Goal: Find specific page/section: Find specific page/section

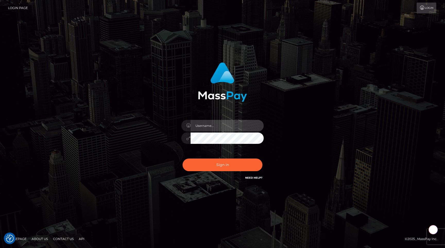
type input "egblue"
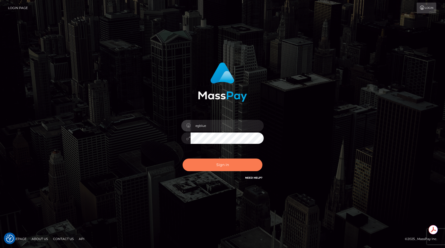
click at [211, 161] on button "Sign in" at bounding box center [223, 165] width 80 height 13
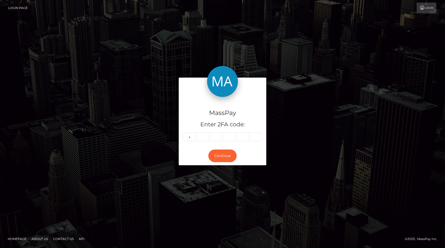
type input "8"
type input "5"
type input "8"
type input "3"
type input "0"
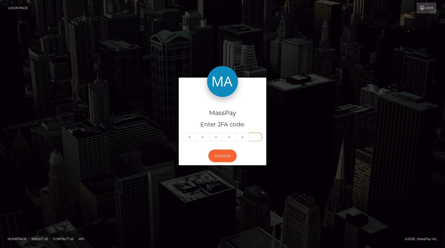
type input "5"
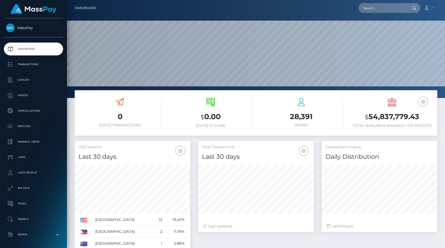
scroll to position [91, 116]
click at [386, 9] on input "text" at bounding box center [383, 8] width 48 height 10
paste input "poact_bzLqVZ66gbxb"
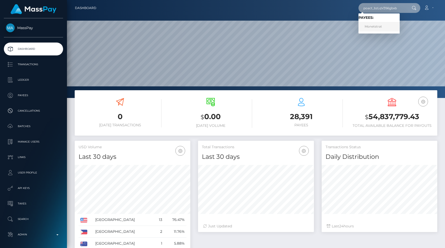
type input "poact_bzLqVZ66gbxb"
click at [381, 24] on link "Monetstrat" at bounding box center [379, 27] width 41 height 10
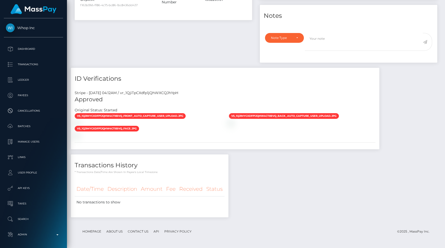
scroll to position [62, 116]
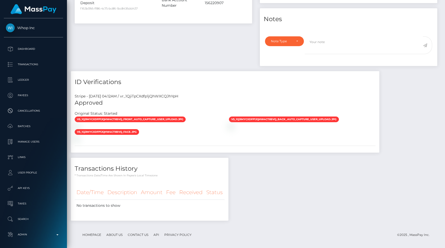
scroll to position [62, 116]
click at [167, 95] on div "Stripe - [DATE] 04:12AM / vr_1QjiTpCXdfp1jQhWXCQJhYpH" at bounding box center [225, 96] width 309 height 5
copy div "vr_1QjiTpCXdfp1jQhWXCQJhYpH"
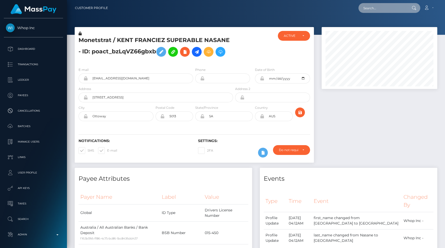
click at [374, 9] on input "text" at bounding box center [383, 8] width 48 height 10
paste input "poact_MhgsI5pQ29j9"
type input "poact_MhgsI5pQ29j9"
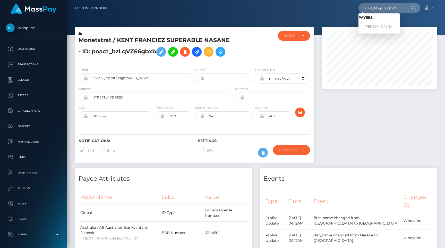
click at [294, 11] on div "poact_MhgsI5pQ29j9 Loading... Loading... Payees: JOSHUA MICHAEL TALBOT - BOWE A…" at bounding box center [274, 8] width 325 height 11
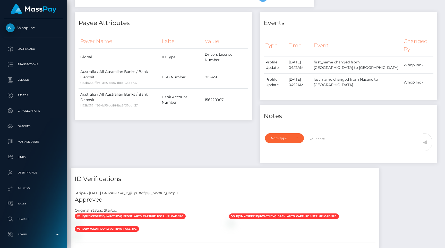
scroll to position [181, 0]
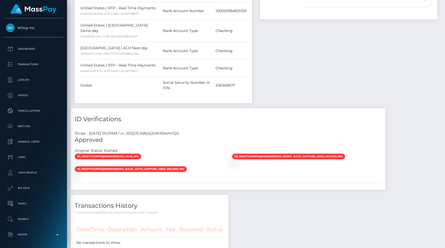
scroll to position [62, 116]
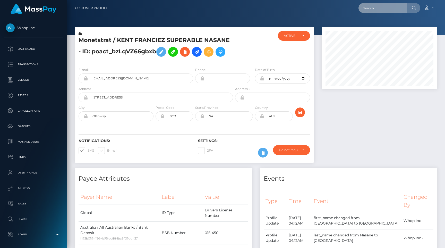
click at [376, 8] on input "text" at bounding box center [383, 8] width 48 height 10
paste input "pout_fpLUPQf5SgfVX"
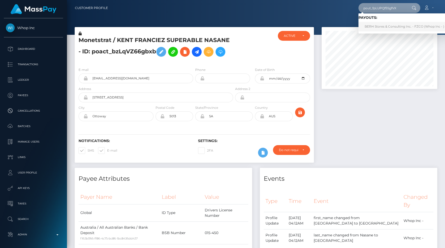
type input "pout_fpLUPQf5SgfVX"
click at [379, 26] on link "BERH Stores & Consulting Inc. - FZCO (Whop Inc - )" at bounding box center [405, 27] width 92 height 10
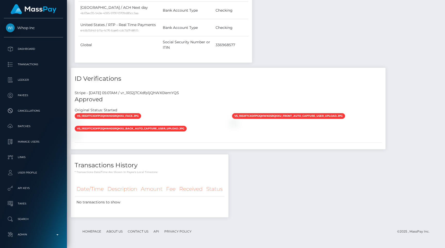
scroll to position [62, 116]
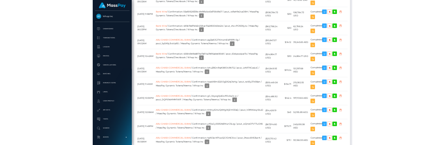
scroll to position [813, 0]
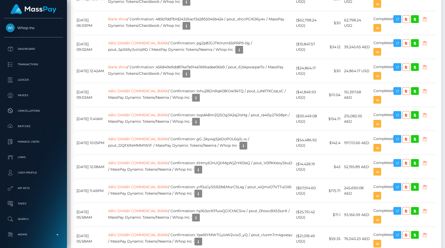
click at [241, 61] on div "Date/Time Description Amount Fee Received Status Bank Wire Bank Wire Bank Wire" at bounding box center [256, 83] width 371 height 643
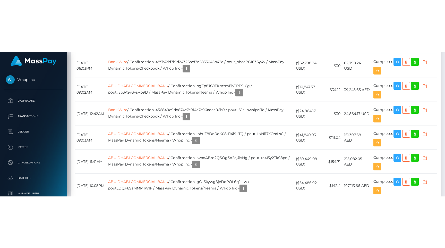
scroll to position [823, 0]
